Goal: Task Accomplishment & Management: Complete application form

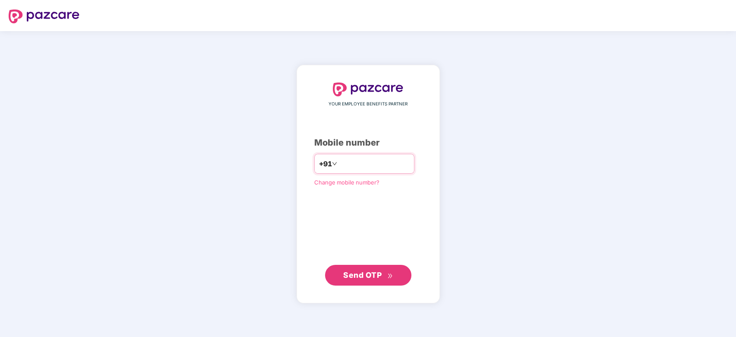
type input "**********"
click at [355, 277] on span "Send OTP" at bounding box center [362, 274] width 38 height 9
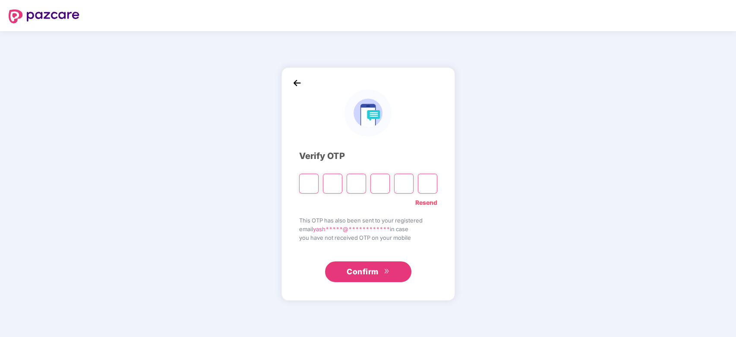
type input "*"
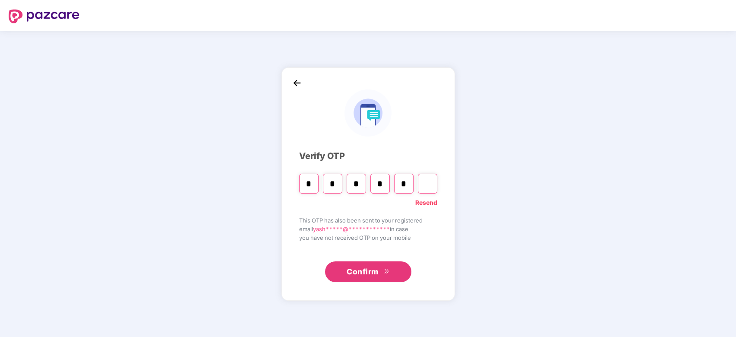
type input "*"
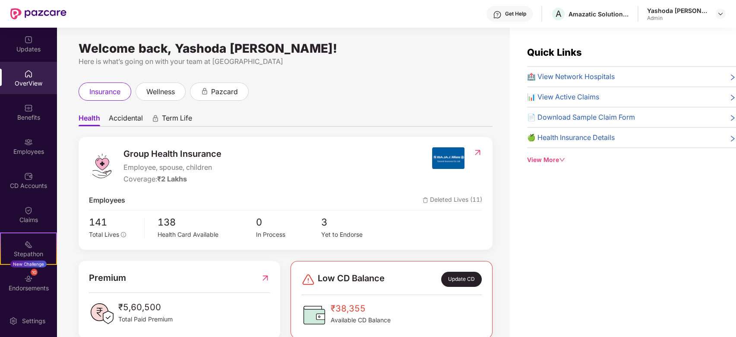
click at [24, 85] on div "OverView" at bounding box center [28, 83] width 57 height 9
click at [23, 113] on div "Benefits" at bounding box center [28, 117] width 57 height 9
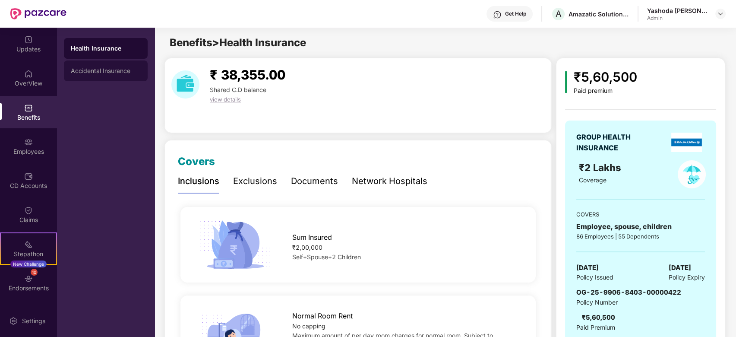
click at [100, 71] on div "Accidental Insurance" at bounding box center [106, 70] width 70 height 7
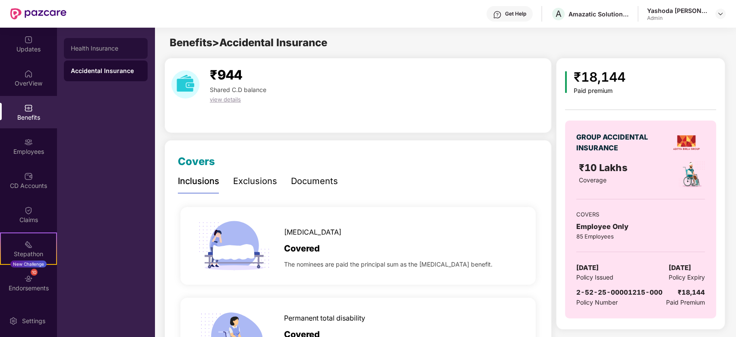
click at [100, 47] on div "Health Insurance" at bounding box center [106, 48] width 70 height 7
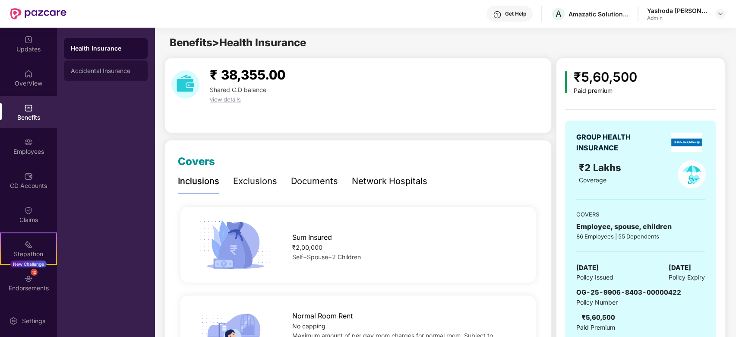
click at [95, 66] on div "Accidental Insurance" at bounding box center [106, 70] width 84 height 21
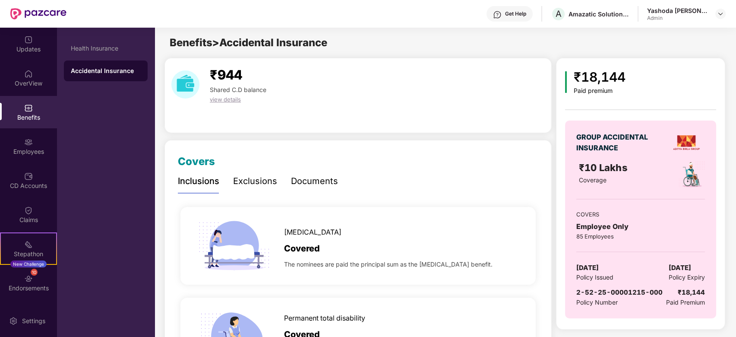
click at [36, 143] on div "Employees" at bounding box center [28, 146] width 57 height 32
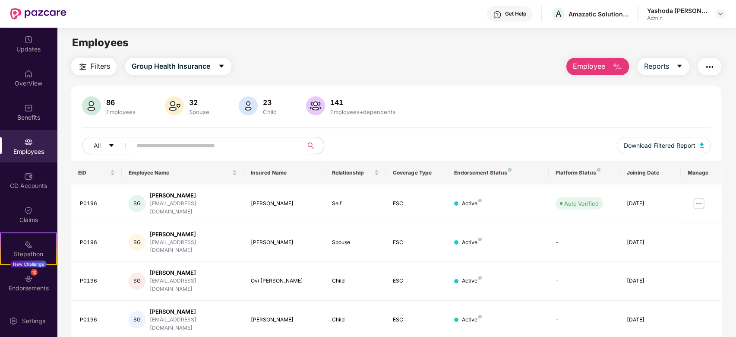
click at [581, 66] on span "Employee" at bounding box center [589, 66] width 32 height 11
click at [464, 109] on div "86 Employees 32 Spouse 23 Child 141 Employees+dependents" at bounding box center [396, 106] width 629 height 21
click at [583, 67] on span "Employee" at bounding box center [589, 66] width 32 height 11
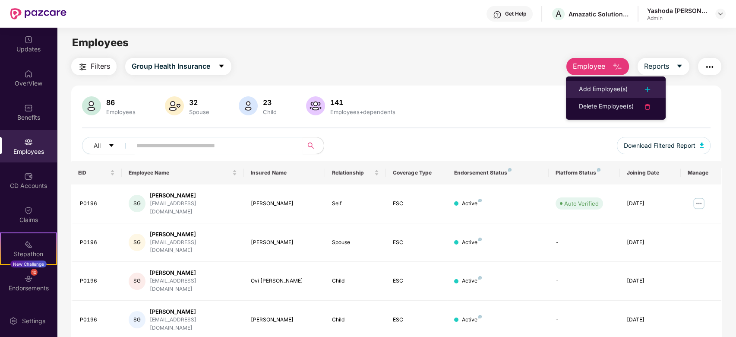
click at [592, 85] on div "Add Employee(s)" at bounding box center [603, 89] width 49 height 10
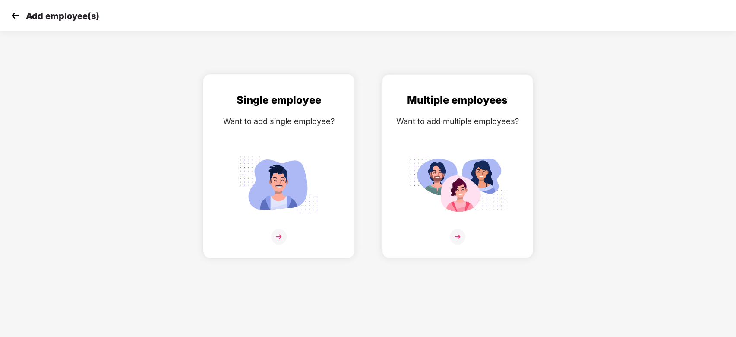
click at [282, 236] on img at bounding box center [279, 237] width 16 height 16
click at [460, 234] on img at bounding box center [458, 237] width 16 height 16
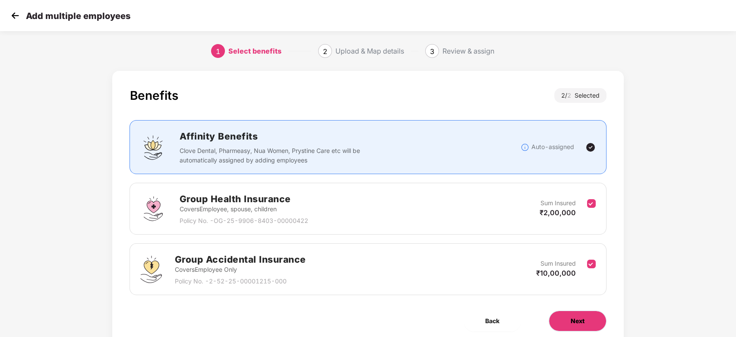
click at [590, 323] on button "Next" at bounding box center [578, 320] width 58 height 21
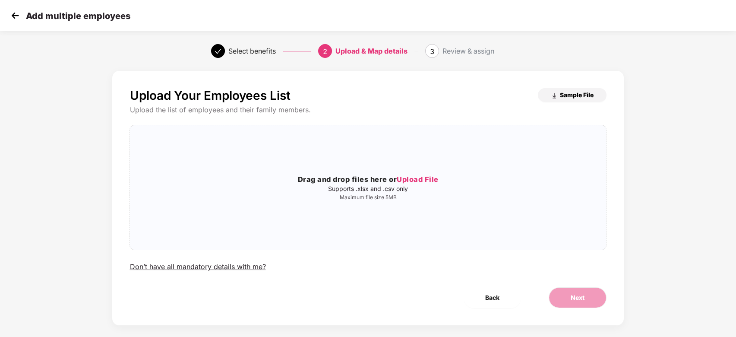
click at [564, 92] on span "Sample File" at bounding box center [577, 95] width 34 height 8
click at [423, 177] on span "Upload File" at bounding box center [418, 179] width 42 height 9
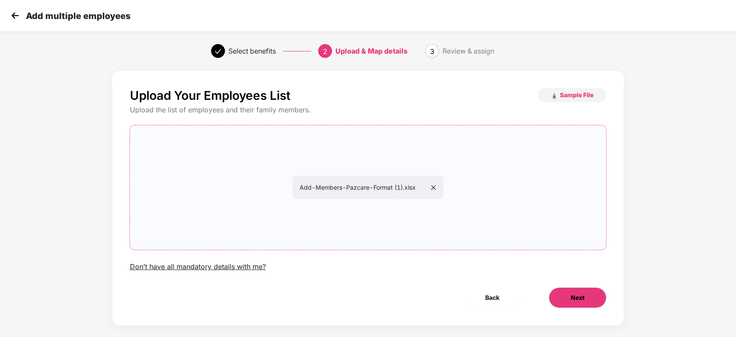
click at [564, 296] on button "Next" at bounding box center [578, 297] width 58 height 21
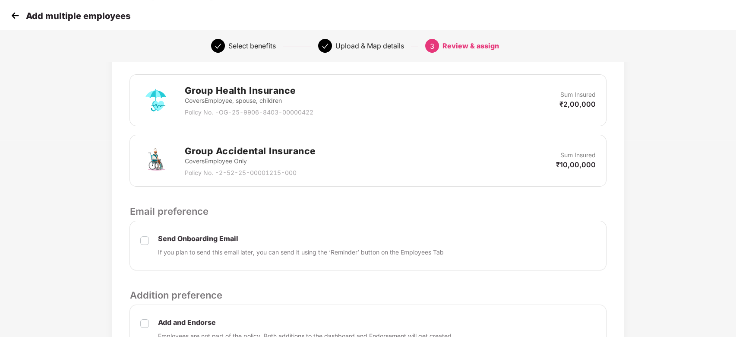
scroll to position [288, 0]
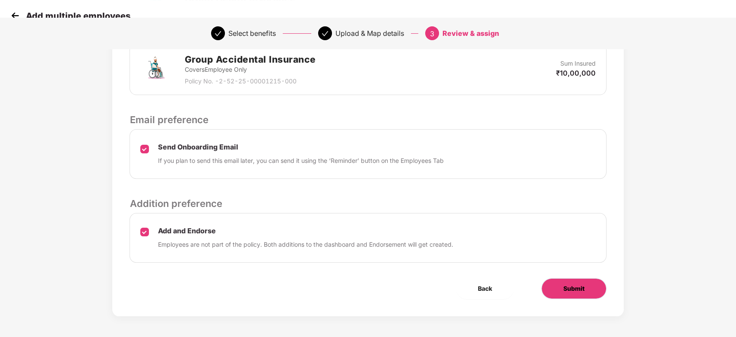
click at [585, 292] on button "Submit" at bounding box center [574, 288] width 65 height 21
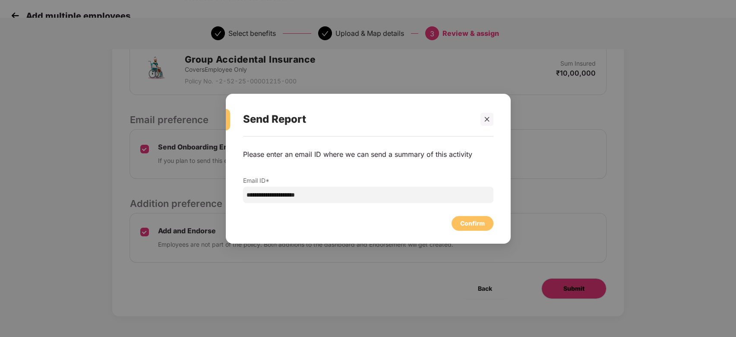
scroll to position [0, 0]
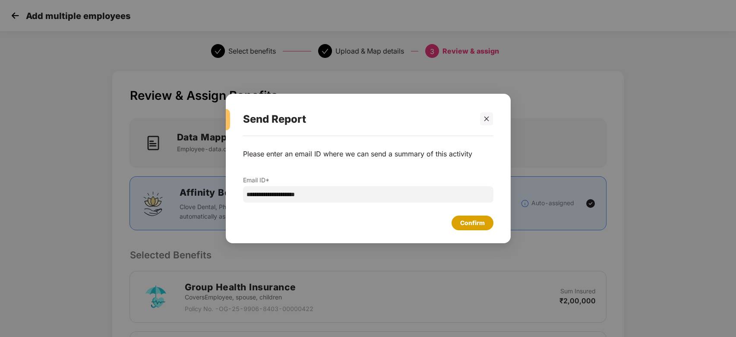
click at [472, 225] on div "Confirm" at bounding box center [472, 223] width 25 height 10
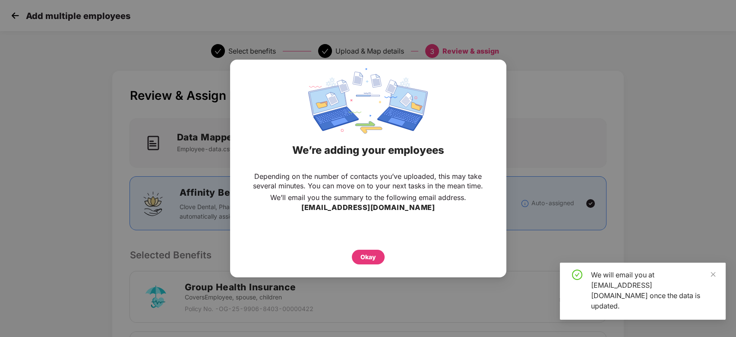
click at [384, 261] on div "Okay" at bounding box center [368, 254] width 242 height 19
click at [372, 260] on div "Okay" at bounding box center [369, 257] width 16 height 10
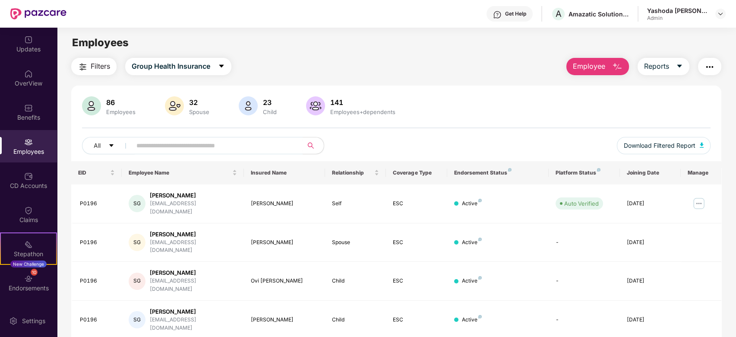
click at [17, 154] on div "Employees" at bounding box center [28, 151] width 57 height 9
